Goal: Task Accomplishment & Management: Use online tool/utility

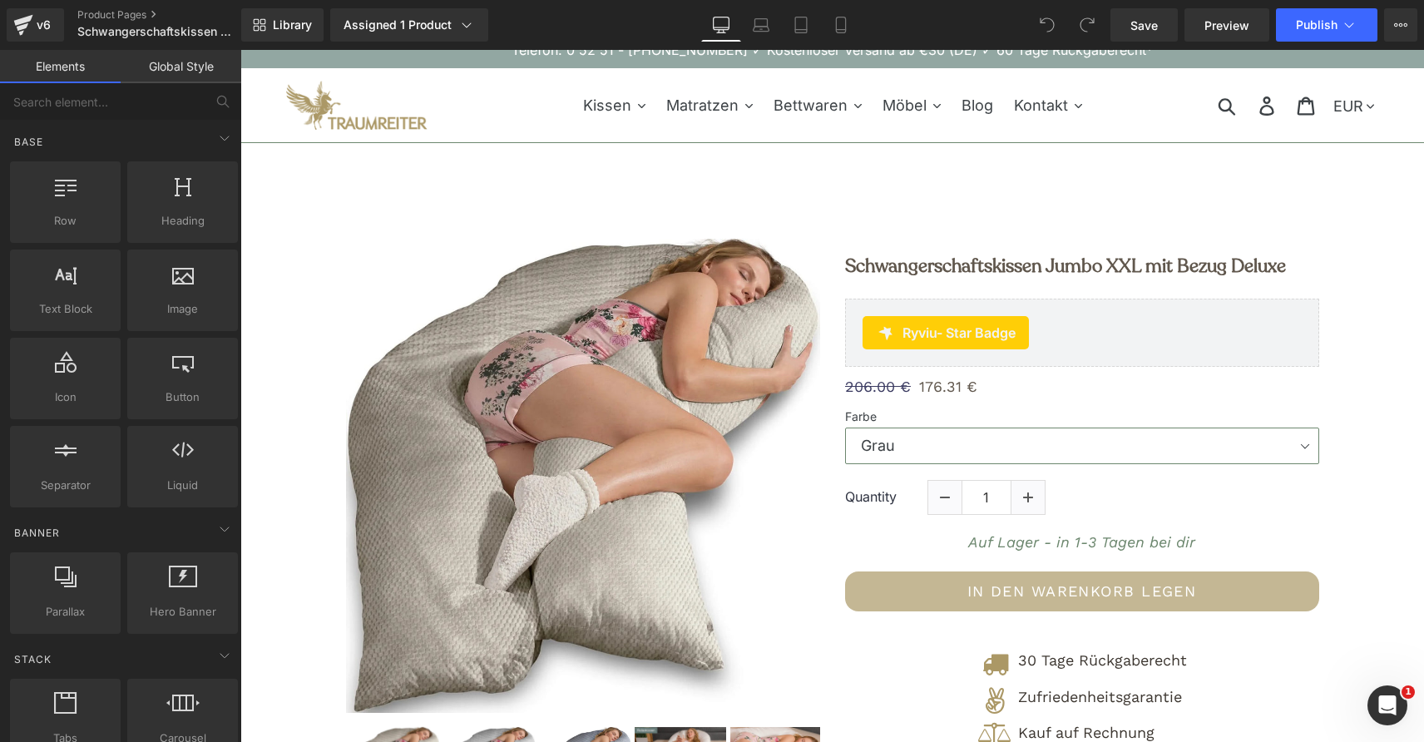
click at [640, 338] on img at bounding box center [583, 476] width 474 height 474
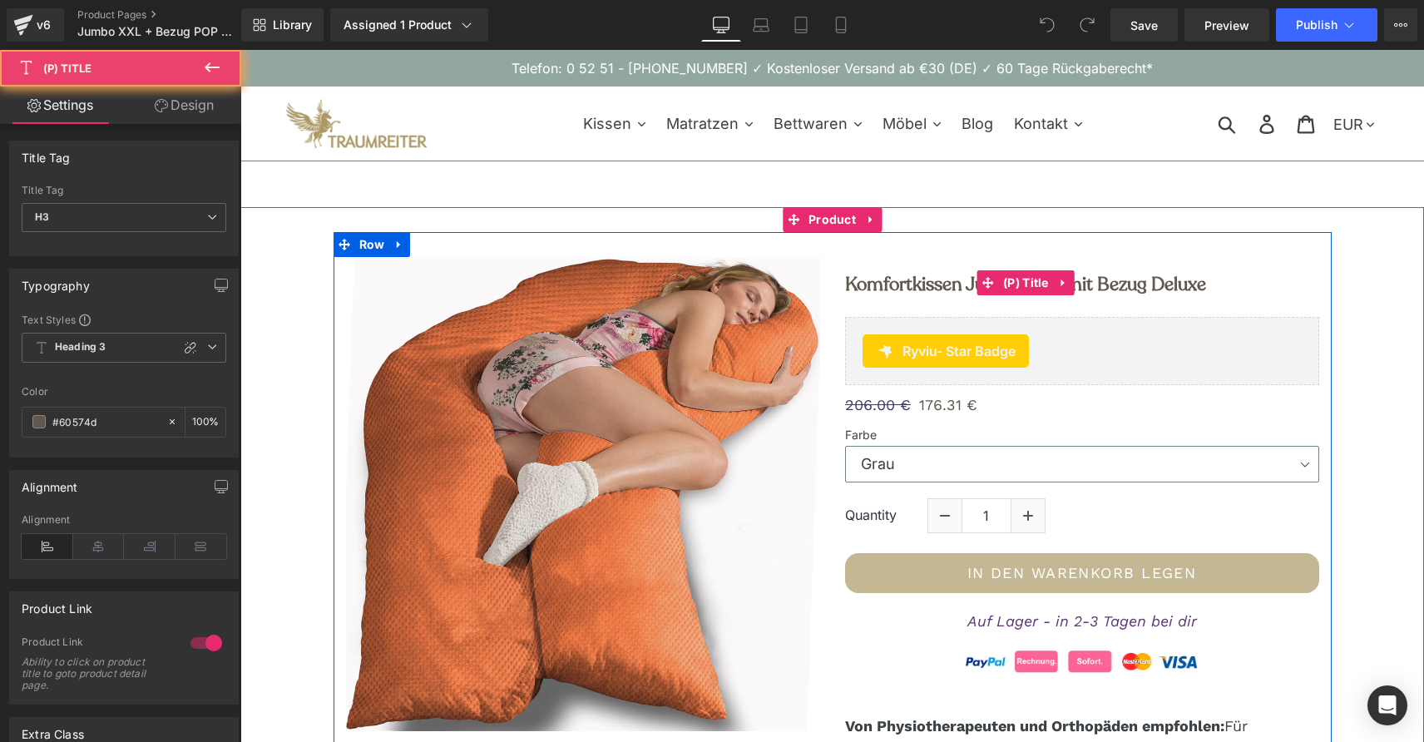
click at [857, 296] on h3 "Komfortkissen Jumbo XXL mit Bezug Deluxe" at bounding box center [1082, 282] width 474 height 35
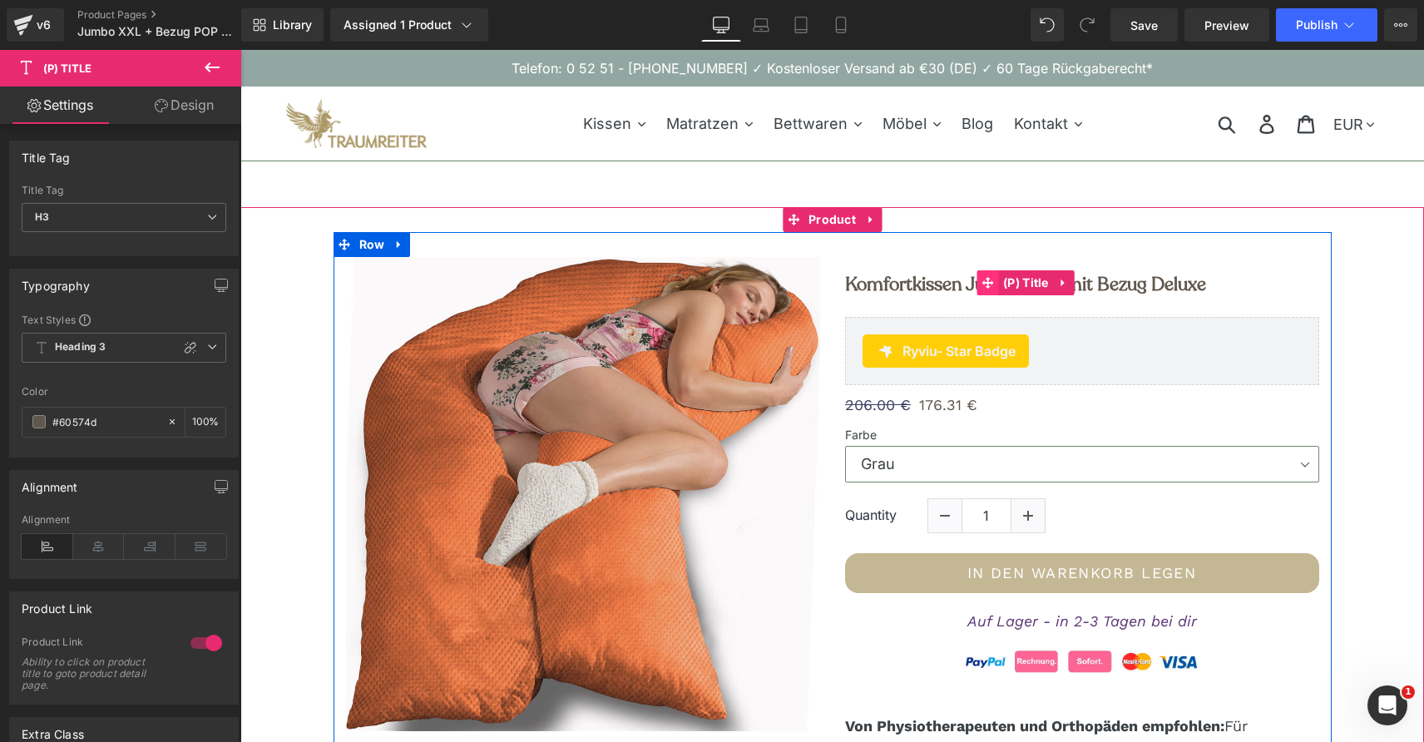
click at [993, 272] on span at bounding box center [988, 282] width 22 height 25
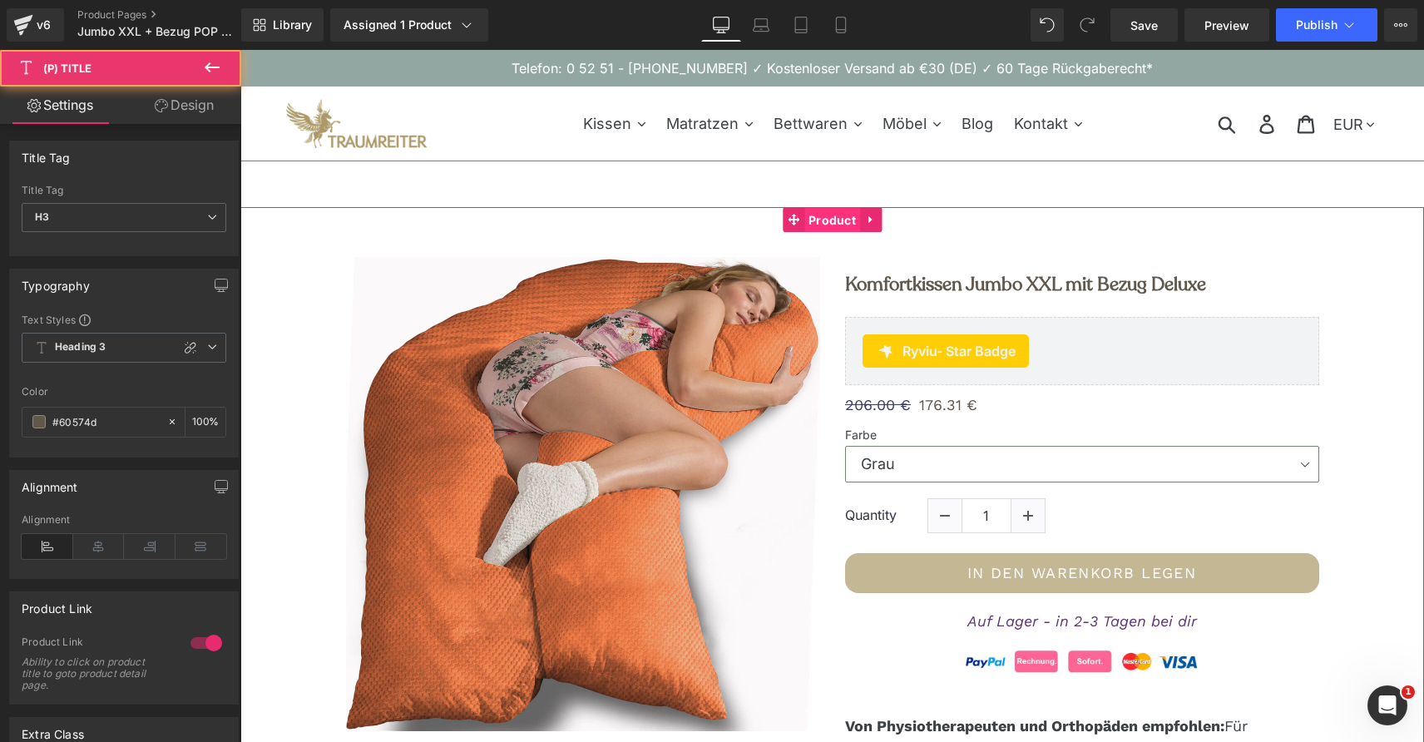
click at [831, 216] on span "Product" at bounding box center [832, 220] width 56 height 25
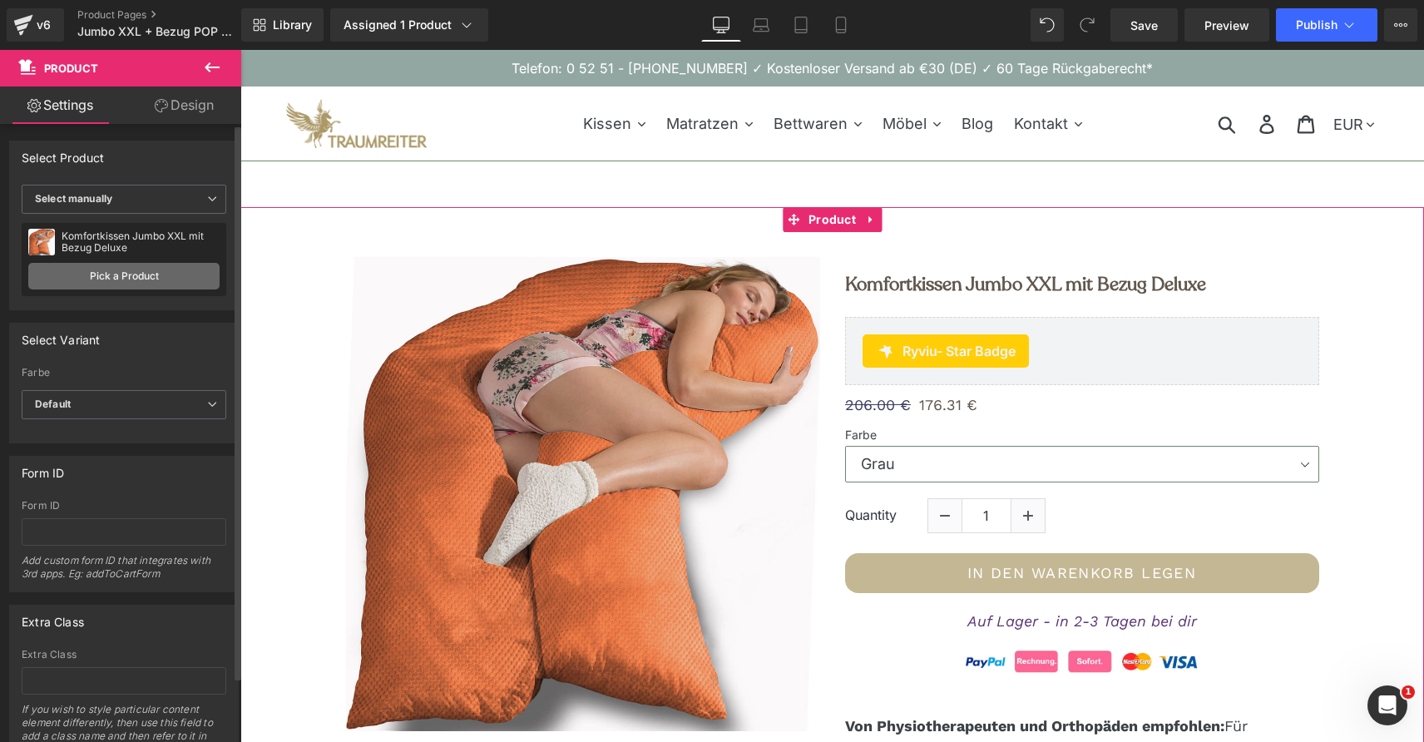
click at [132, 278] on link "Pick a Product" at bounding box center [123, 276] width 191 height 27
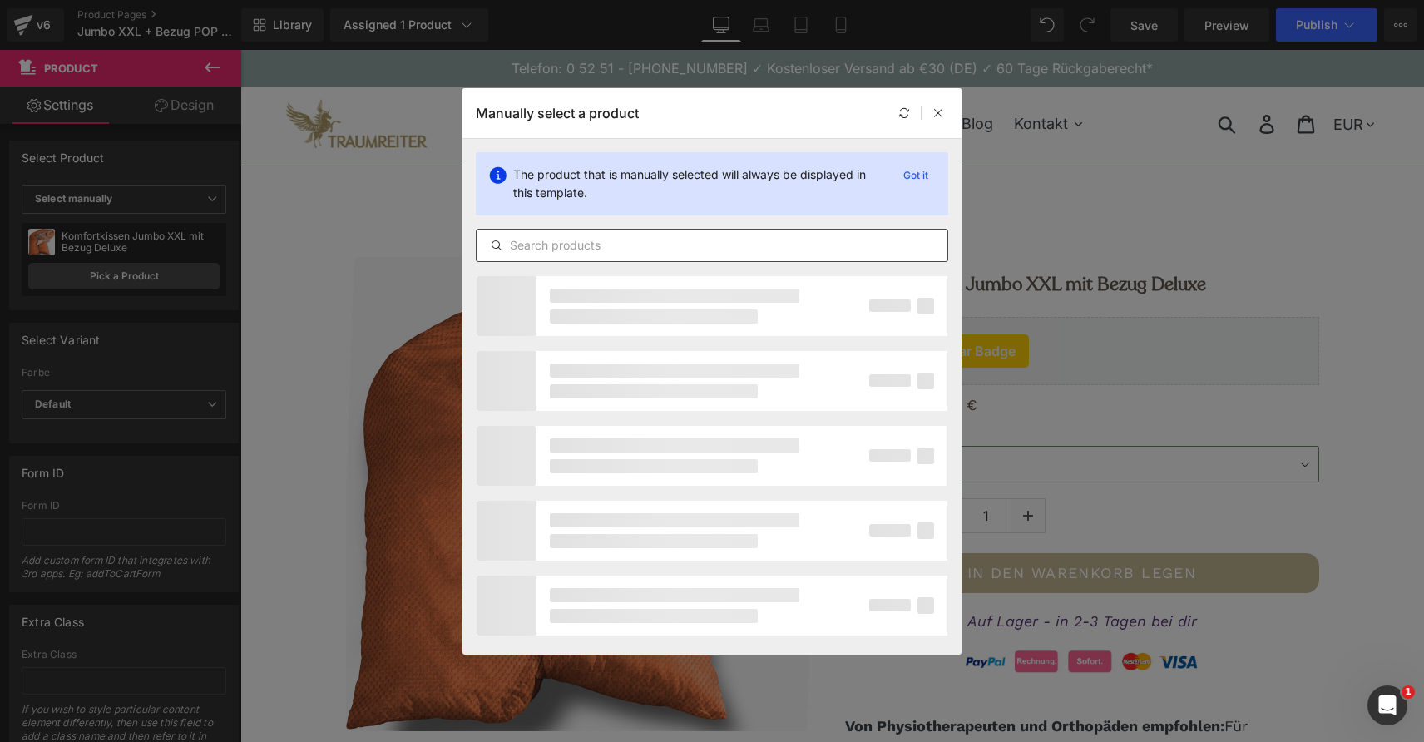
click at [590, 241] on input "text" at bounding box center [712, 245] width 471 height 20
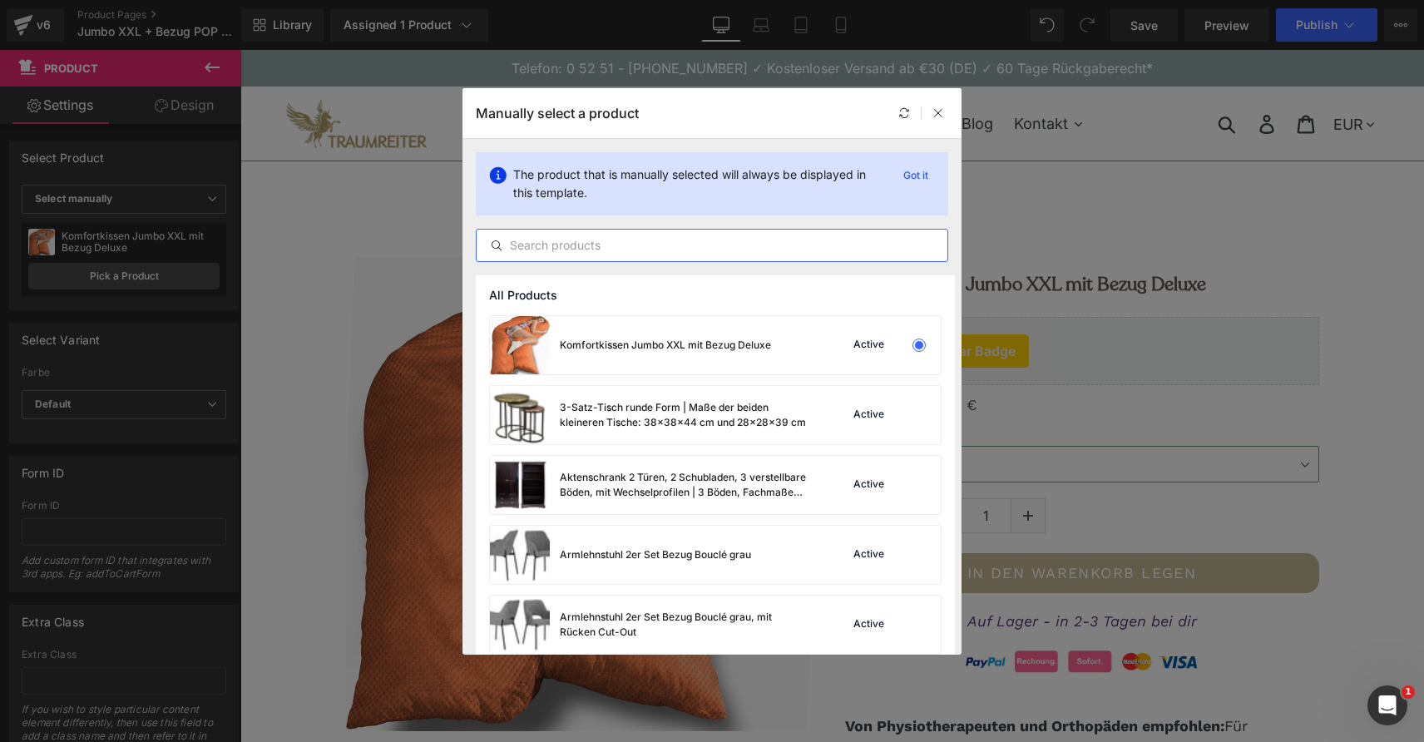
paste input "Jumbo XXL mit Bezug Deluxe"
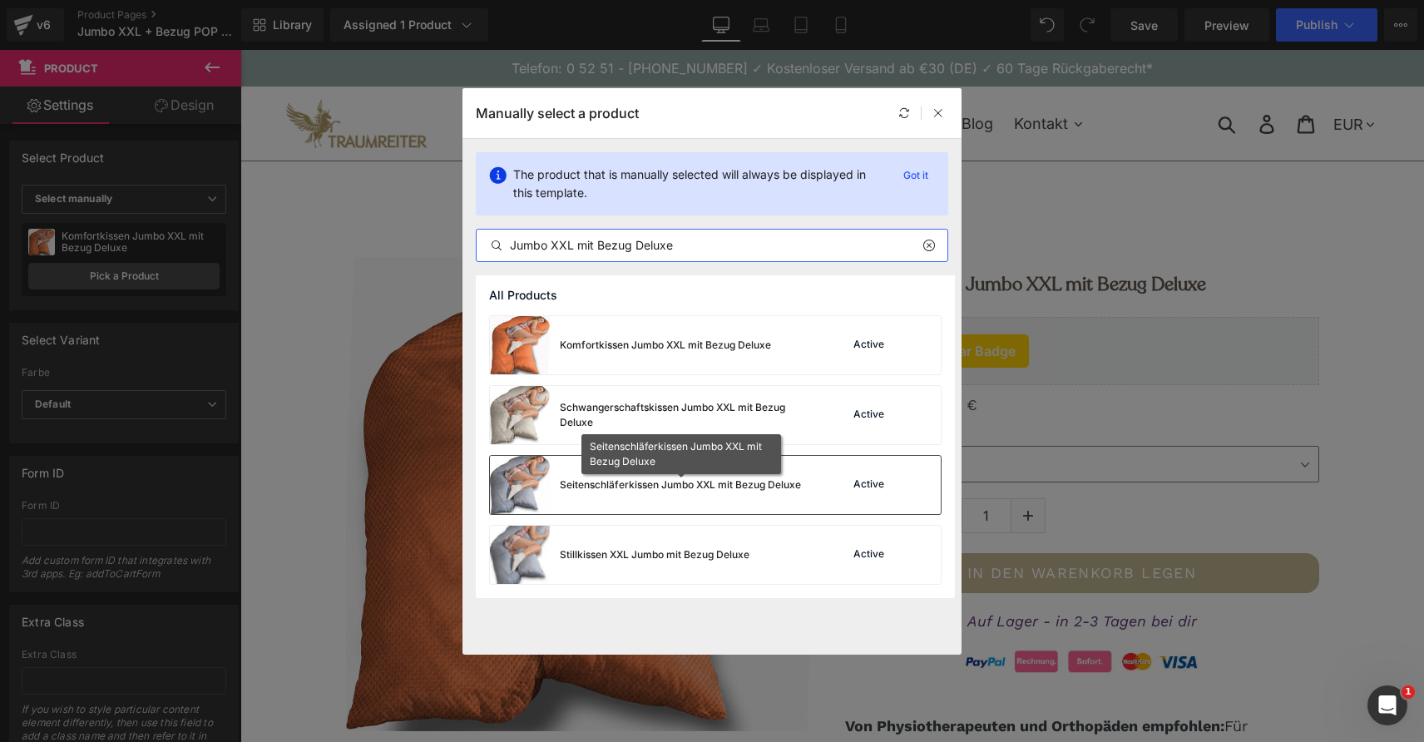
type input "Jumbo XXL mit Bezug Deluxe"
click at [694, 488] on div "Seitenschläferkissen Jumbo XXL mit Bezug Deluxe" at bounding box center [680, 484] width 241 height 15
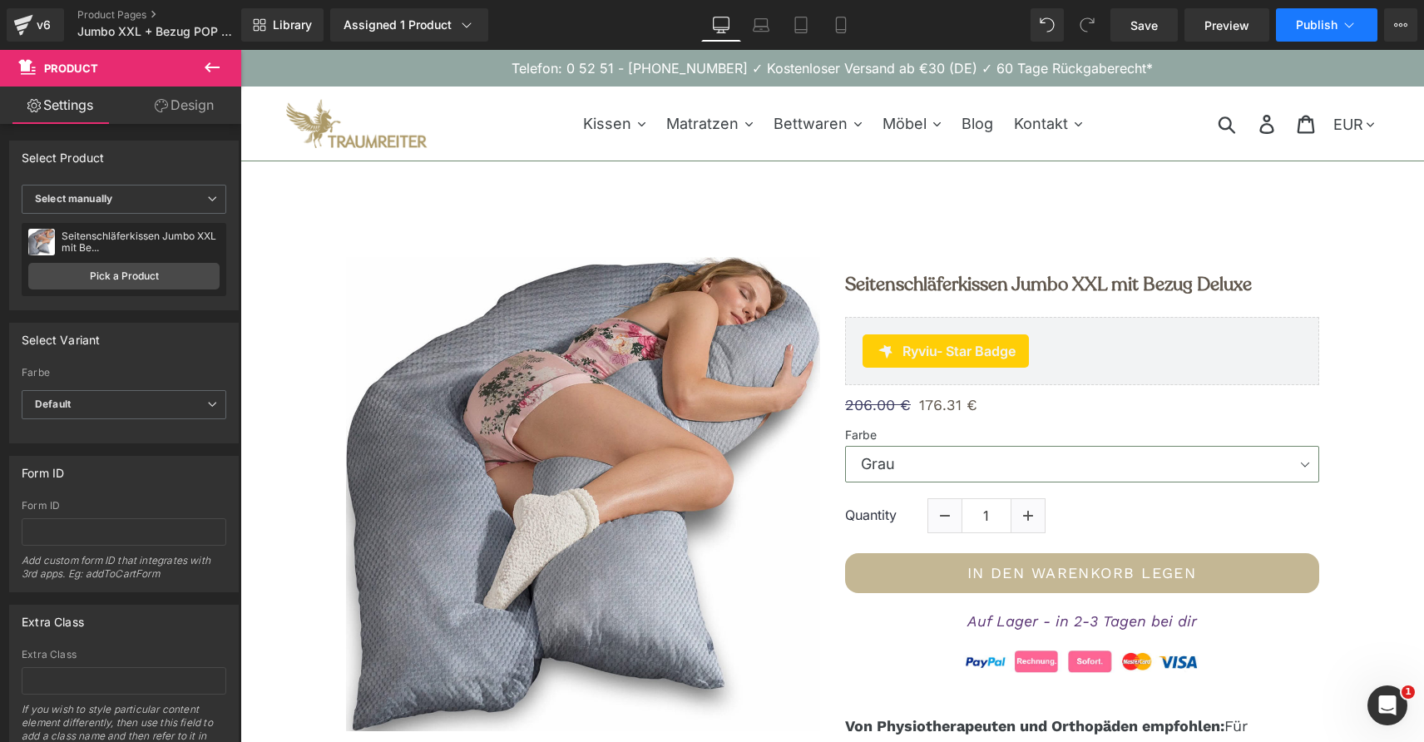
click at [1323, 28] on span "Publish" at bounding box center [1317, 24] width 42 height 13
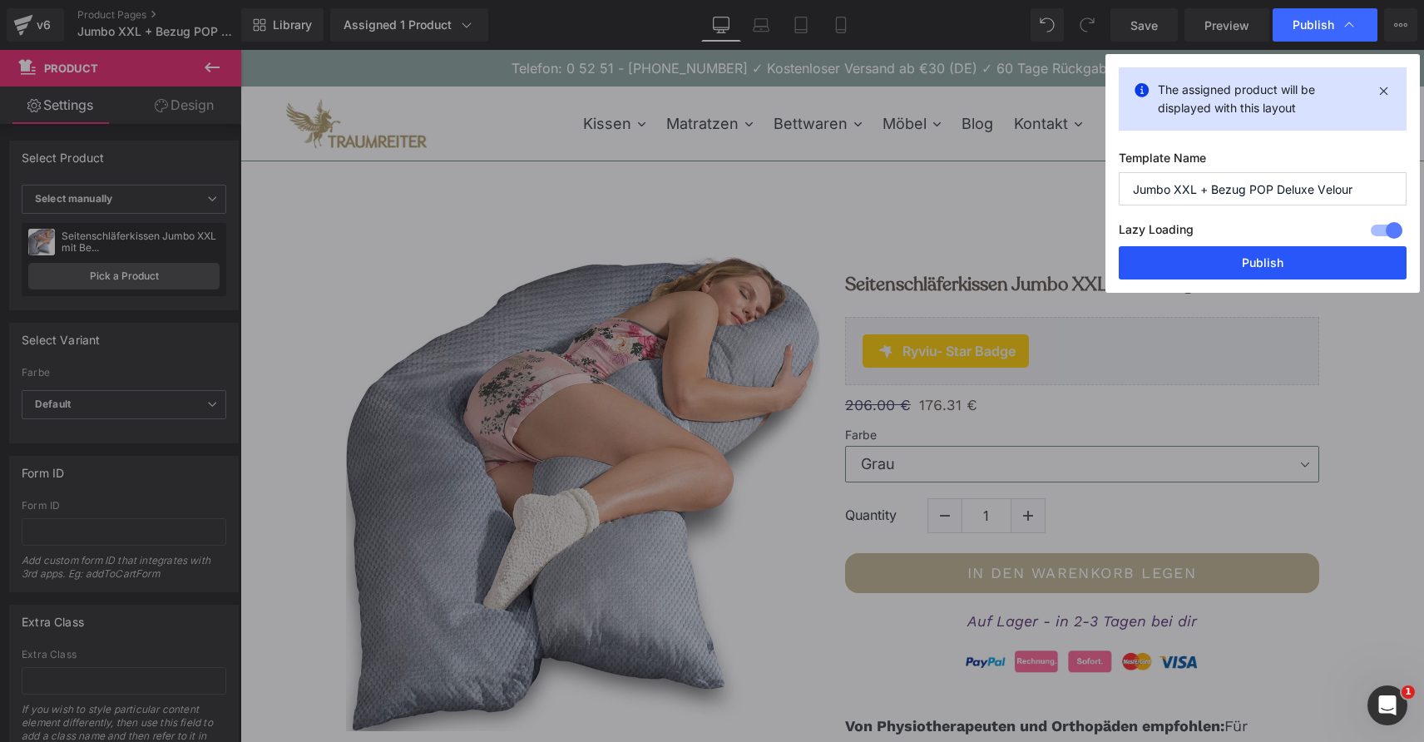
click at [1263, 262] on button "Publish" at bounding box center [1263, 262] width 288 height 33
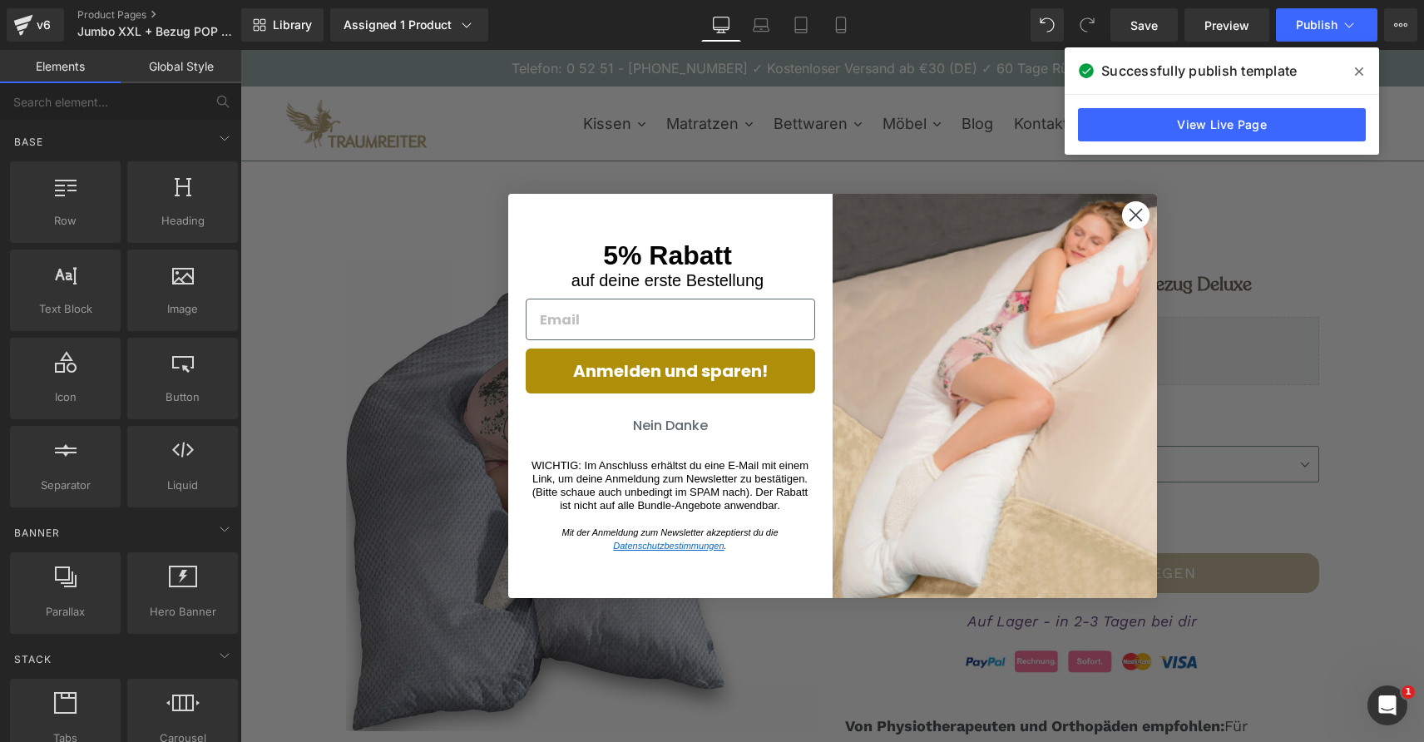
click at [1142, 209] on circle "Close dialog" at bounding box center [1134, 213] width 27 height 27
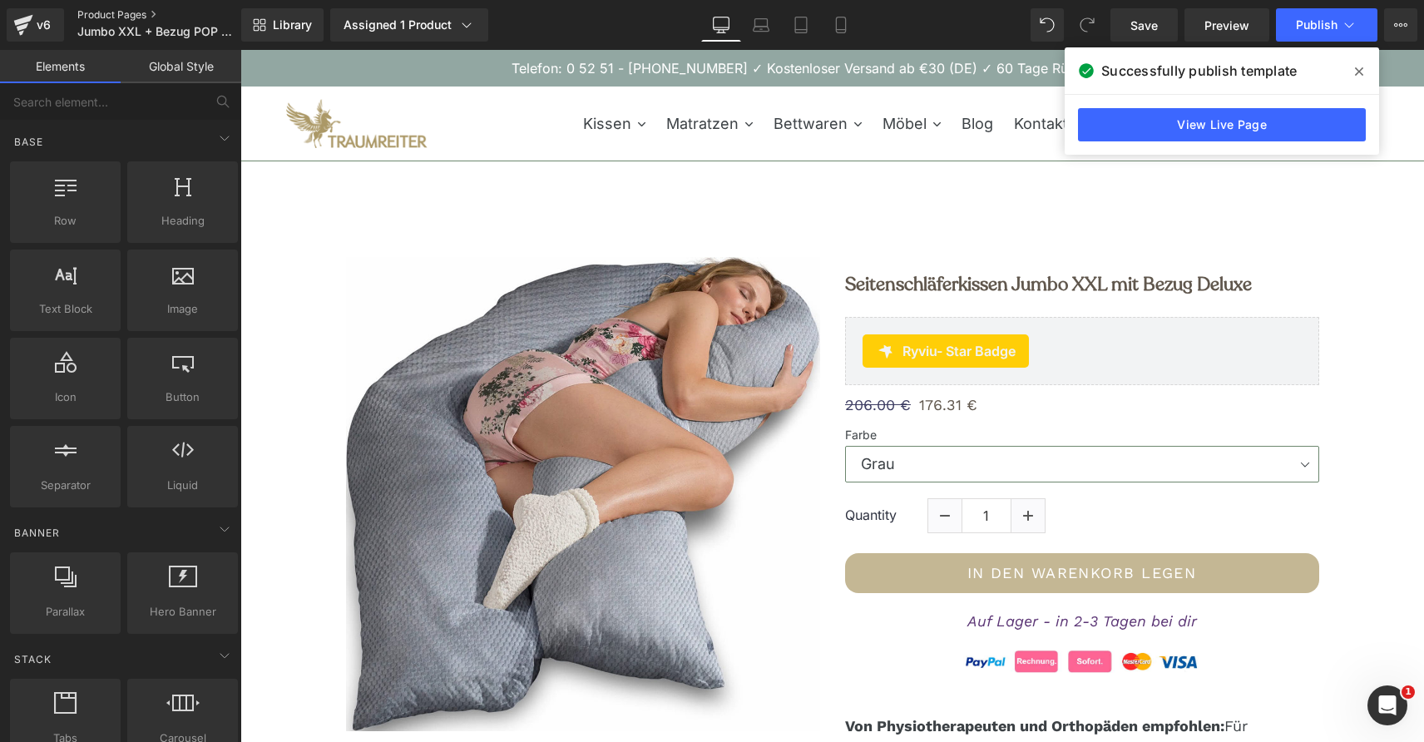
click at [115, 17] on link "Product Pages" at bounding box center [172, 14] width 191 height 13
